Goal: Task Accomplishment & Management: Use online tool/utility

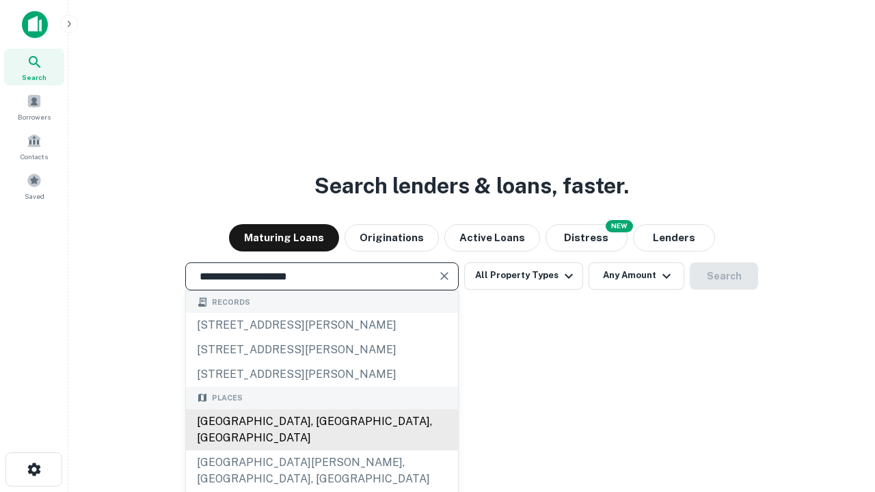
click at [321, 450] on div "[GEOGRAPHIC_DATA], [GEOGRAPHIC_DATA], [GEOGRAPHIC_DATA]" at bounding box center [322, 429] width 272 height 41
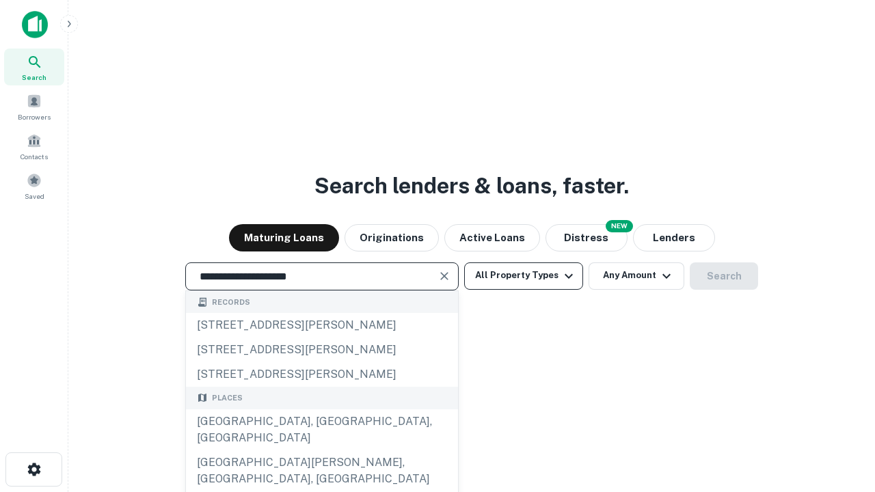
type input "**********"
click at [524, 275] on button "All Property Types" at bounding box center [523, 275] width 119 height 27
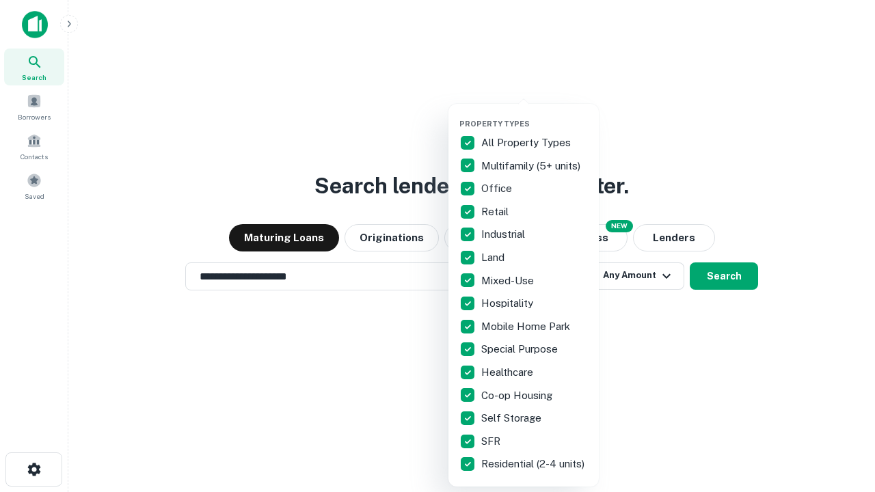
click at [535, 115] on button "button" at bounding box center [534, 115] width 150 height 1
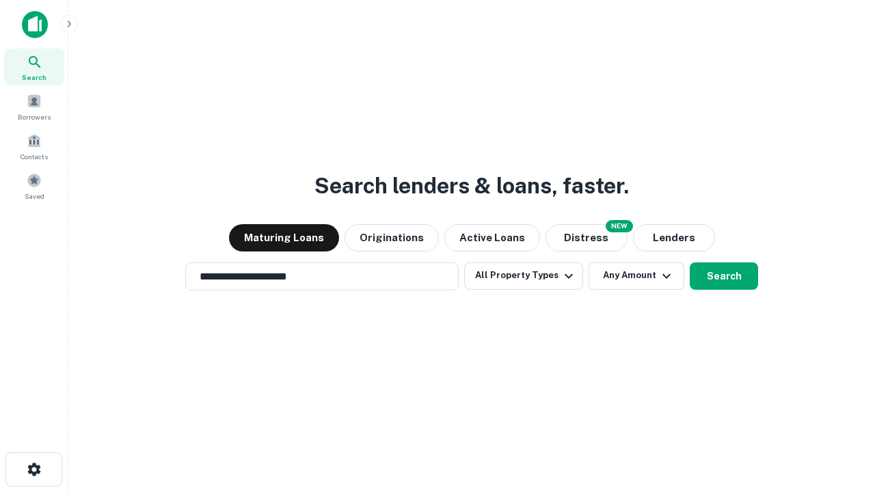
scroll to position [8, 165]
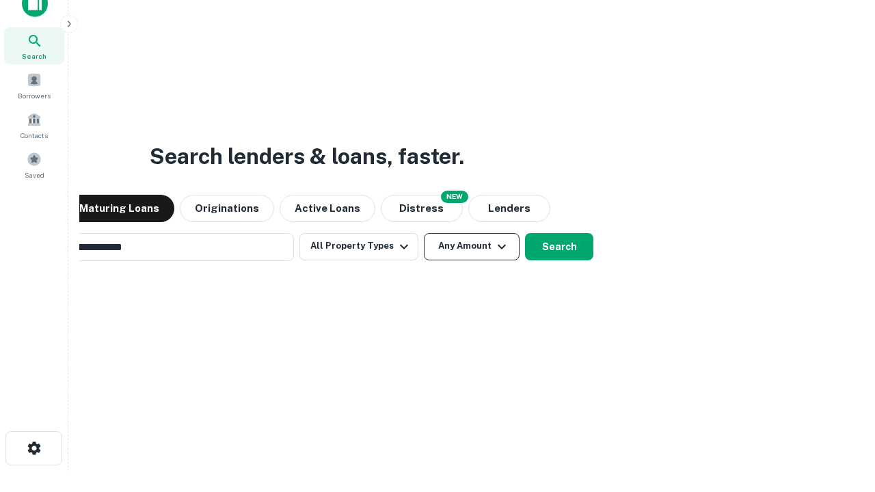
click at [424, 233] on button "Any Amount" at bounding box center [472, 246] width 96 height 27
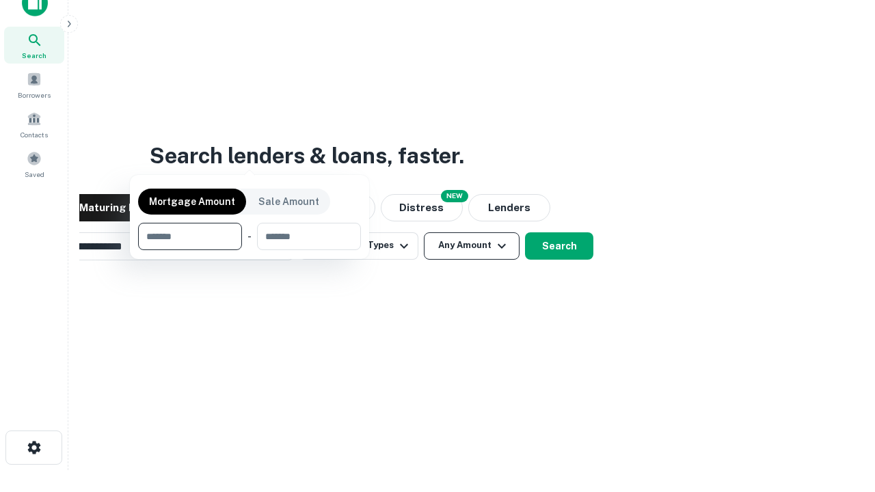
scroll to position [98, 387]
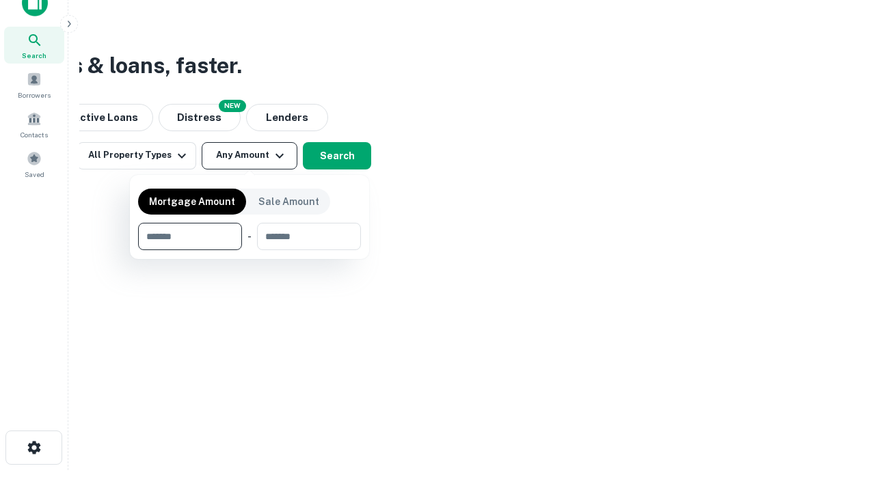
type input "*******"
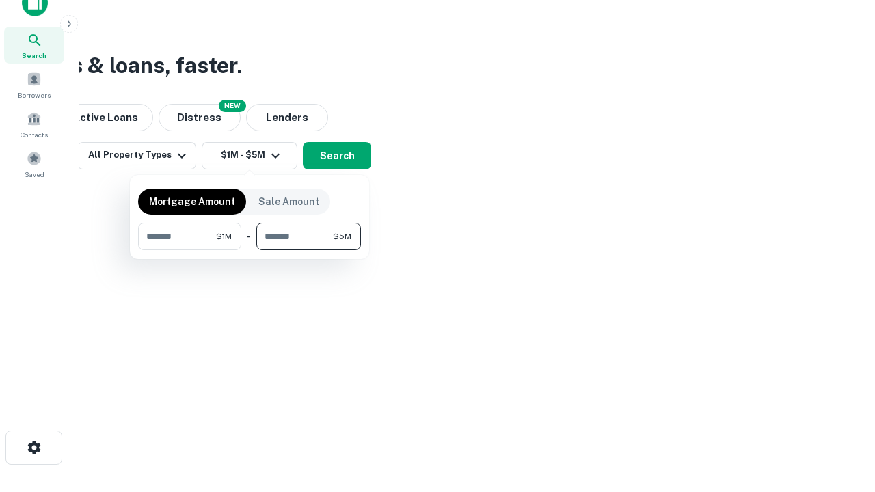
type input "*******"
click at [249, 250] on button "button" at bounding box center [249, 250] width 223 height 1
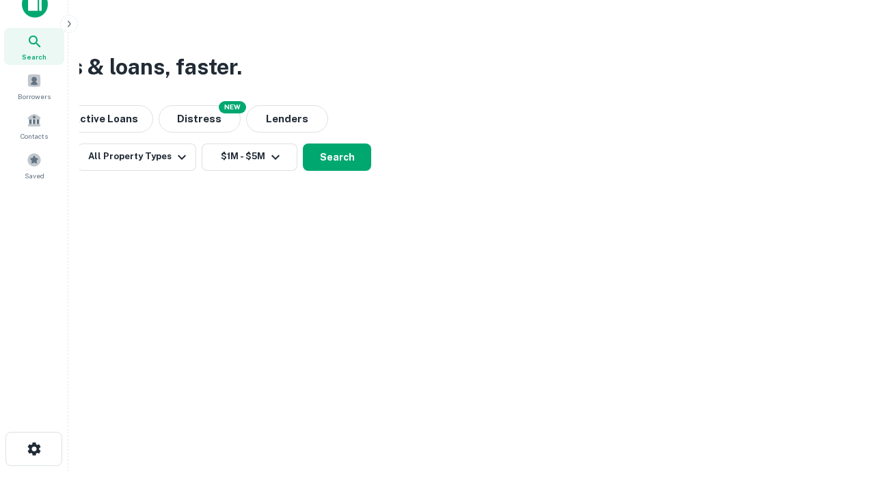
scroll to position [8, 252]
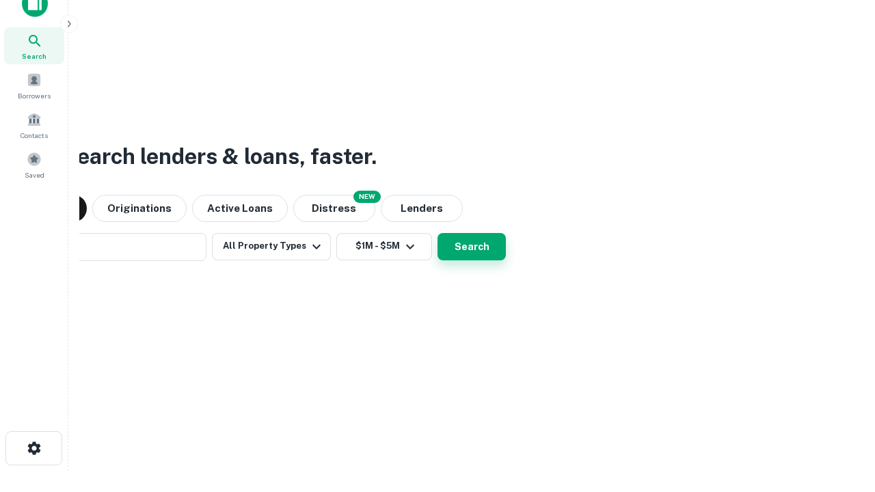
click at [437, 233] on button "Search" at bounding box center [471, 246] width 68 height 27
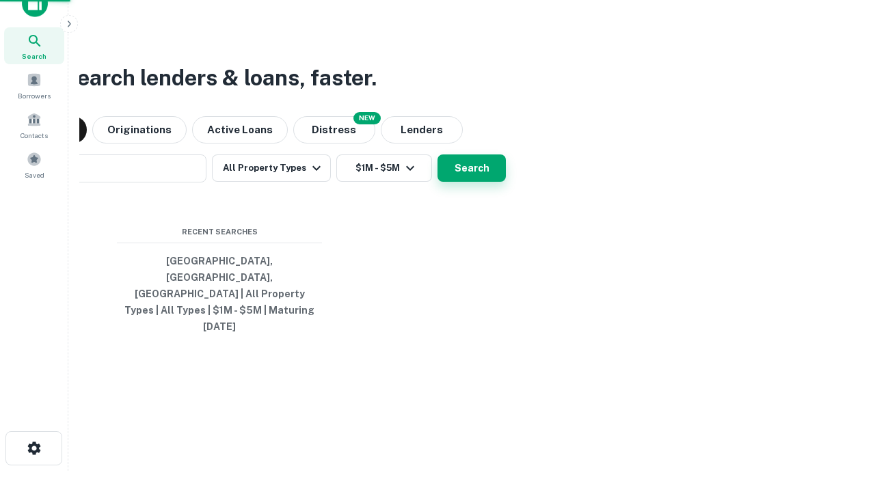
scroll to position [36, 387]
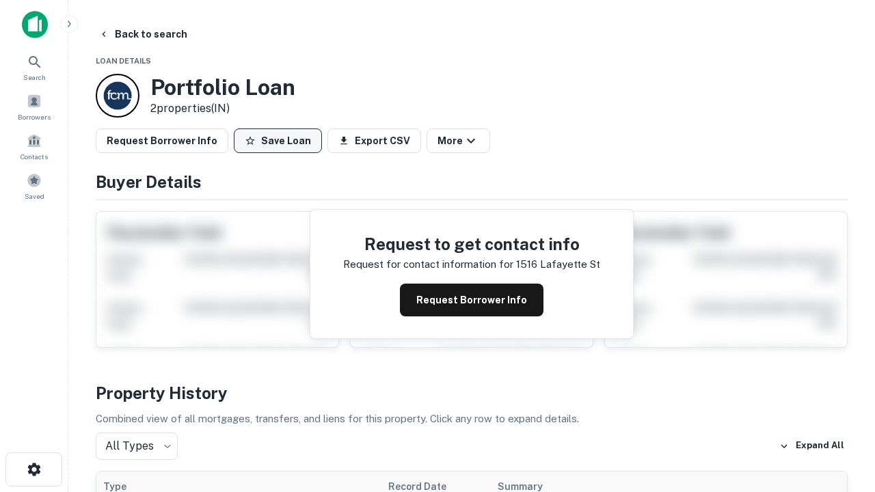
click at [278, 141] on button "Save Loan" at bounding box center [278, 141] width 88 height 25
click at [281, 141] on button "Loan Saved" at bounding box center [281, 141] width 94 height 25
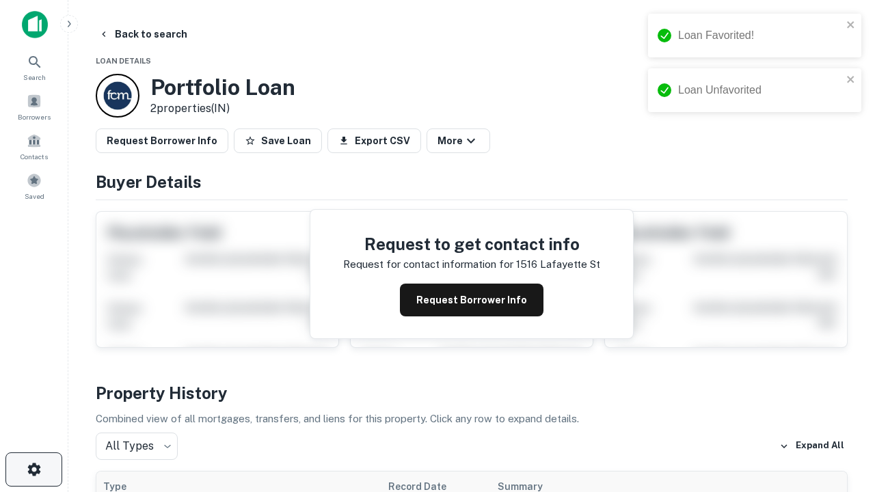
click at [33, 470] on icon "button" at bounding box center [34, 469] width 16 height 16
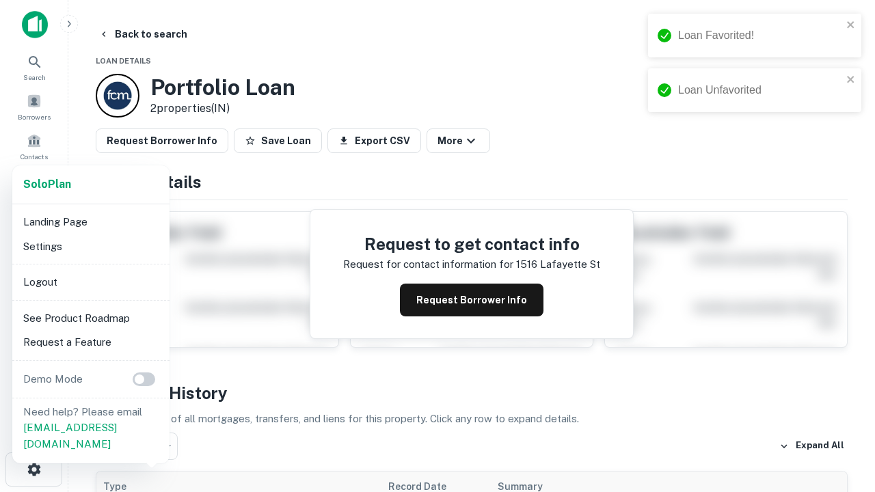
click at [90, 282] on li "Logout" at bounding box center [91, 282] width 146 height 25
